Goal: Transaction & Acquisition: Purchase product/service

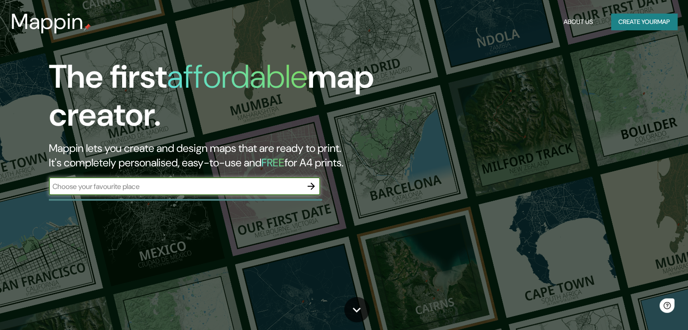
click at [285, 188] on input "text" at bounding box center [175, 186] width 253 height 10
type input "lima"
click at [318, 186] on button "button" at bounding box center [311, 186] width 18 height 18
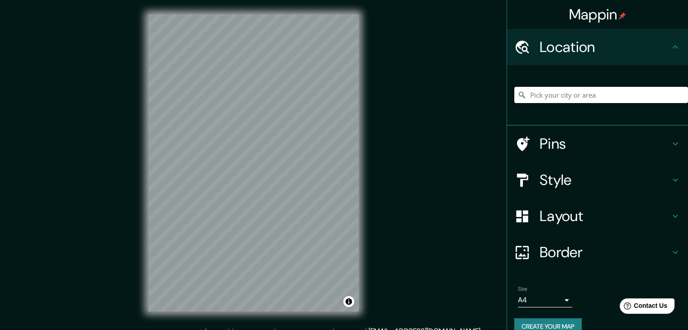
click at [568, 99] on input "Pick your city or area" at bounding box center [601, 95] width 174 height 16
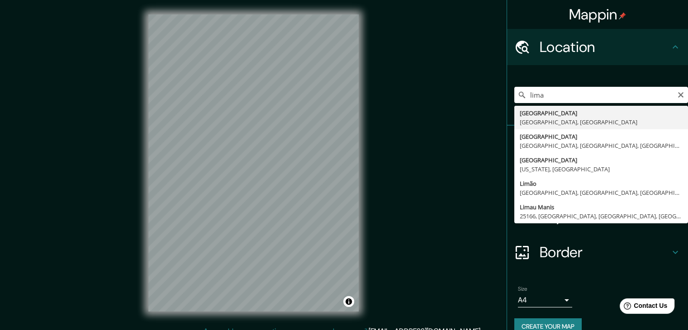
type input "[GEOGRAPHIC_DATA], [GEOGRAPHIC_DATA], [GEOGRAPHIC_DATA]"
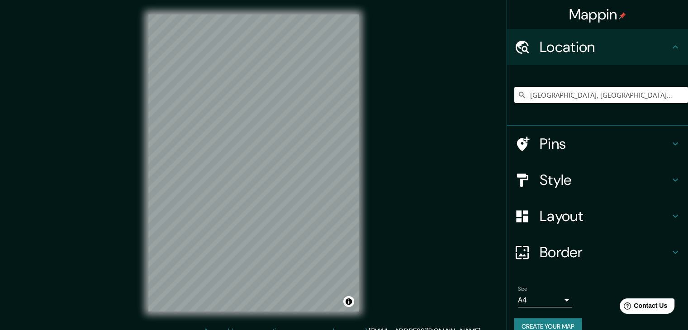
click at [571, 180] on h4 "Style" at bounding box center [605, 180] width 130 height 18
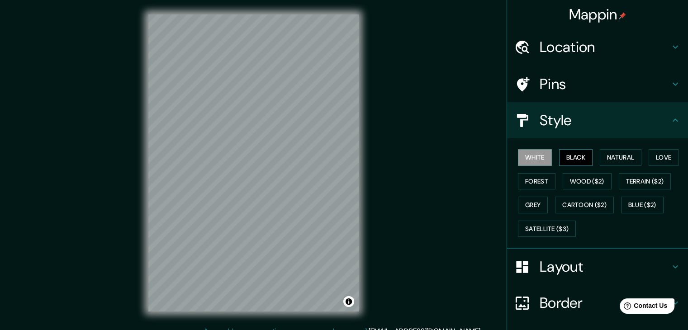
click at [580, 154] on button "Black" at bounding box center [576, 157] width 34 height 17
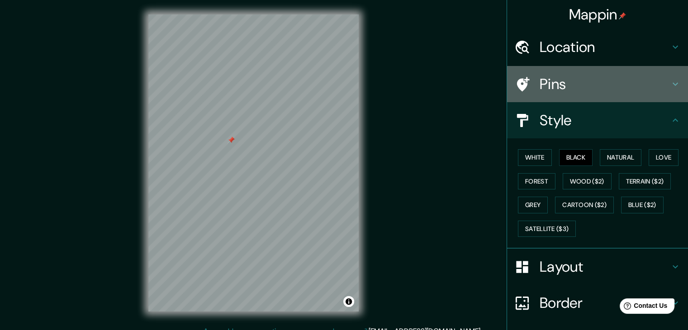
click at [612, 86] on h4 "Pins" at bounding box center [605, 84] width 130 height 18
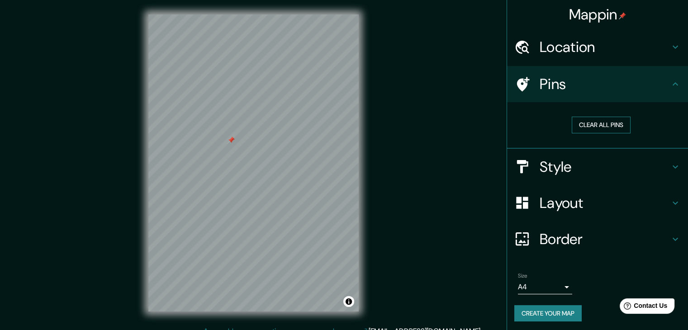
click at [585, 124] on button "Clear all pins" at bounding box center [601, 125] width 59 height 17
click at [584, 119] on button "Clear all pins" at bounding box center [601, 125] width 59 height 17
click at [283, 319] on div "© Mapbox © OpenStreetMap Improve this map" at bounding box center [253, 163] width 239 height 326
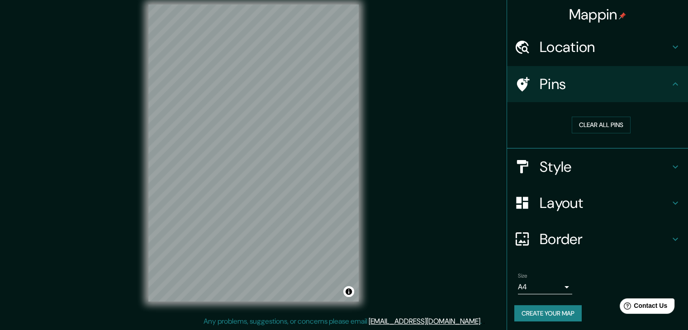
scroll to position [10, 0]
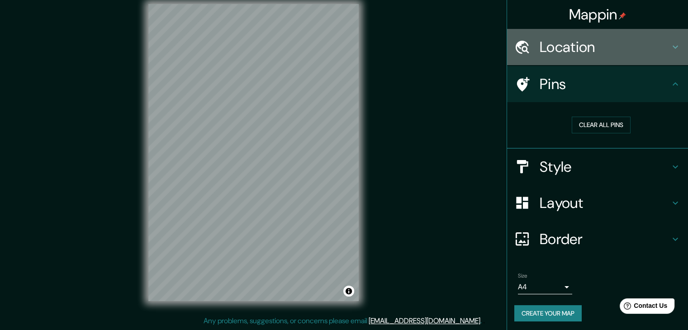
click at [590, 47] on h4 "Location" at bounding box center [605, 47] width 130 height 18
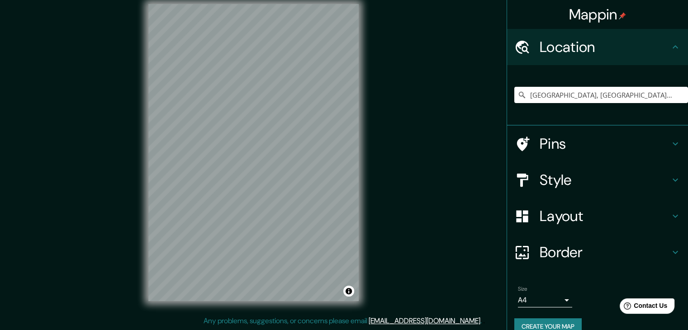
click at [587, 50] on h4 "Location" at bounding box center [605, 47] width 130 height 18
click at [591, 145] on h4 "Pins" at bounding box center [605, 144] width 130 height 18
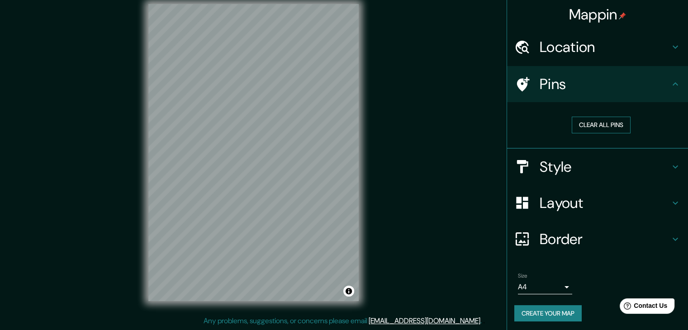
click at [583, 122] on button "Clear all pins" at bounding box center [601, 125] width 59 height 17
click at [594, 120] on button "Clear all pins" at bounding box center [601, 125] width 59 height 17
click at [572, 117] on button "Clear all pins" at bounding box center [601, 125] width 59 height 17
click at [140, 180] on div "© Mapbox © OpenStreetMap Improve this map" at bounding box center [253, 153] width 239 height 326
click at [563, 162] on h4 "Style" at bounding box center [605, 167] width 130 height 18
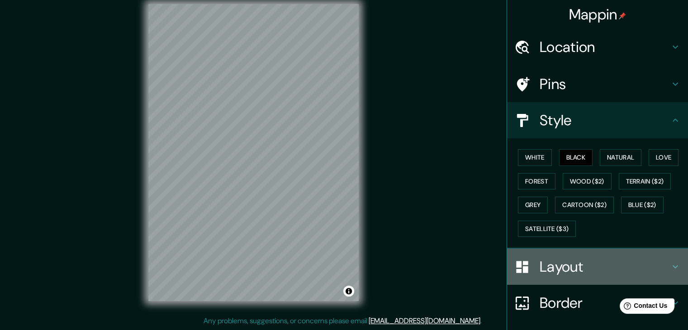
click at [554, 278] on div "Layout" at bounding box center [597, 267] width 181 height 36
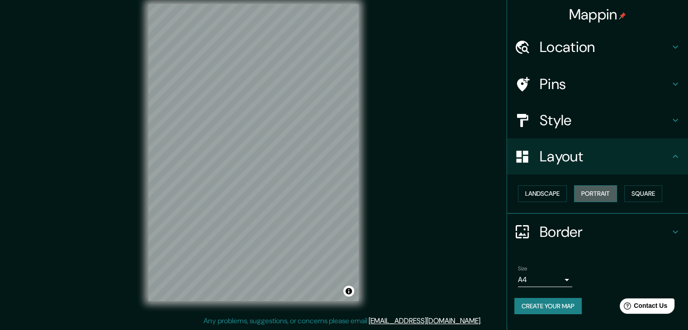
click at [597, 192] on button "Portrait" at bounding box center [595, 193] width 43 height 17
click at [546, 194] on button "Landscape" at bounding box center [542, 193] width 49 height 17
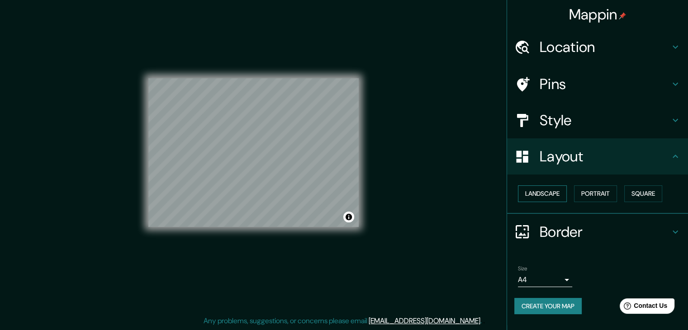
click at [550, 187] on button "Landscape" at bounding box center [542, 193] width 49 height 17
click at [640, 188] on button "Square" at bounding box center [643, 193] width 38 height 17
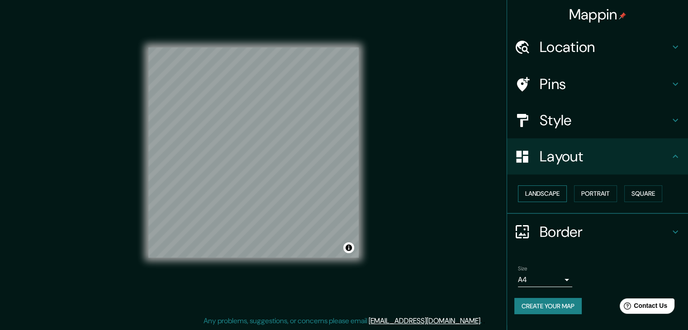
click at [530, 187] on button "Landscape" at bounding box center [542, 193] width 49 height 17
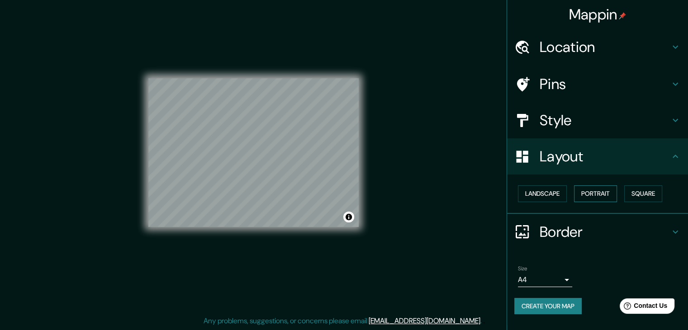
click at [589, 187] on button "Portrait" at bounding box center [595, 193] width 43 height 17
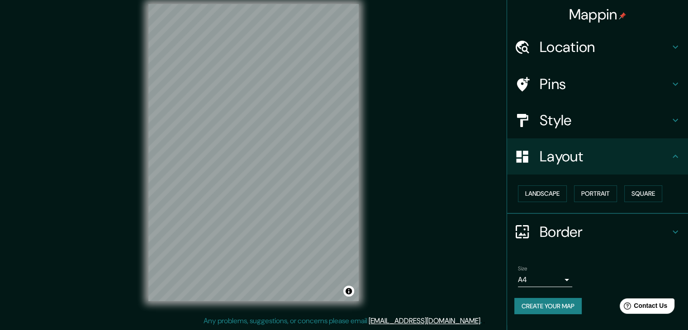
click at [228, 301] on div "© Mapbox © OpenStreetMap Improve this map" at bounding box center [253, 153] width 239 height 326
click at [360, 172] on div "© Mapbox © OpenStreetMap Improve this map" at bounding box center [253, 153] width 239 height 326
click at [560, 82] on h4 "Pins" at bounding box center [605, 84] width 130 height 18
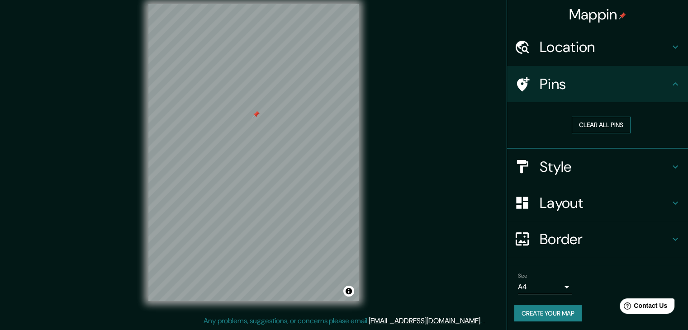
click at [579, 122] on button "Clear all pins" at bounding box center [601, 125] width 59 height 17
